Goal: Task Accomplishment & Management: Use online tool/utility

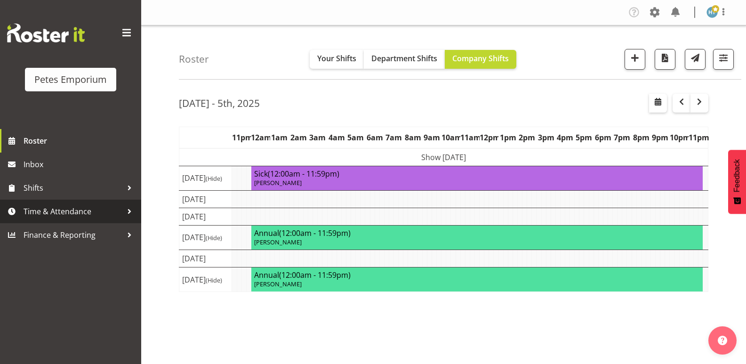
click at [42, 208] on span "Time & Attendance" at bounding box center [73, 211] width 99 height 14
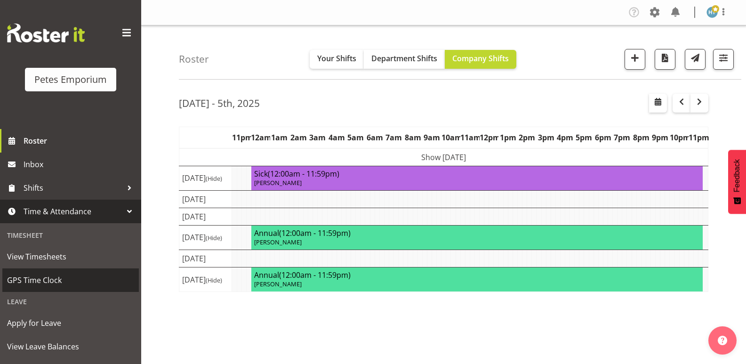
click at [42, 278] on span "GPS Time Clock" at bounding box center [70, 280] width 127 height 14
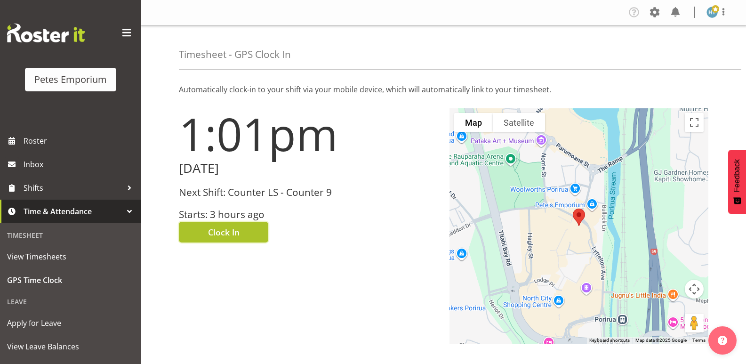
click at [232, 230] on span "Clock In" at bounding box center [224, 232] width 32 height 12
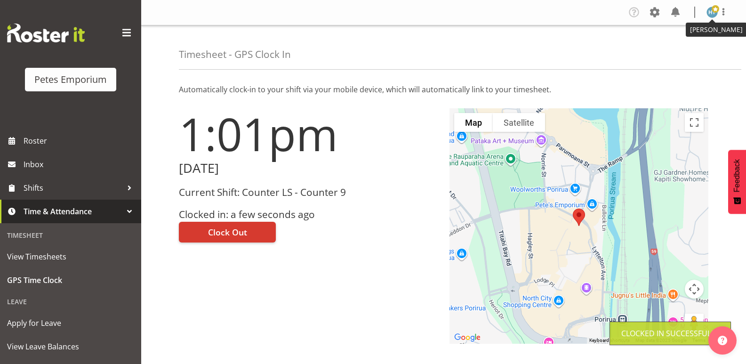
click at [708, 11] on img at bounding box center [711, 12] width 11 height 11
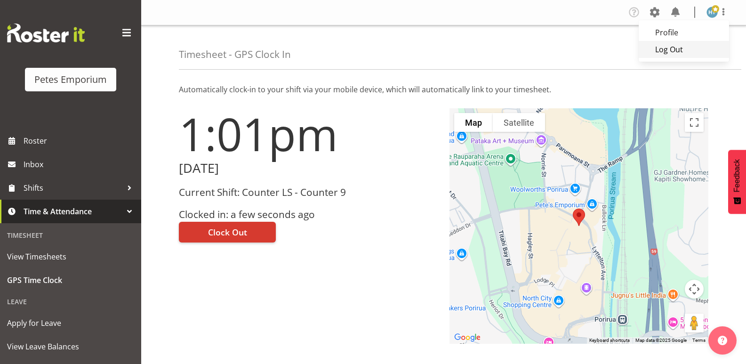
click at [659, 48] on link "Log Out" at bounding box center [684, 49] width 90 height 17
